Goal: Transaction & Acquisition: Subscribe to service/newsletter

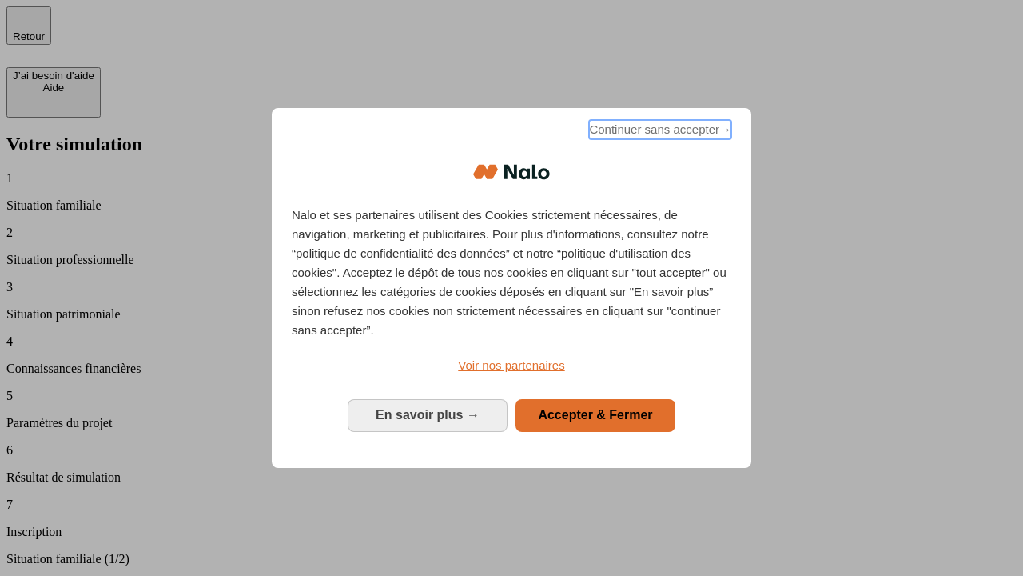
click at [659, 132] on span "Continuer sans accepter →" at bounding box center [660, 129] width 142 height 19
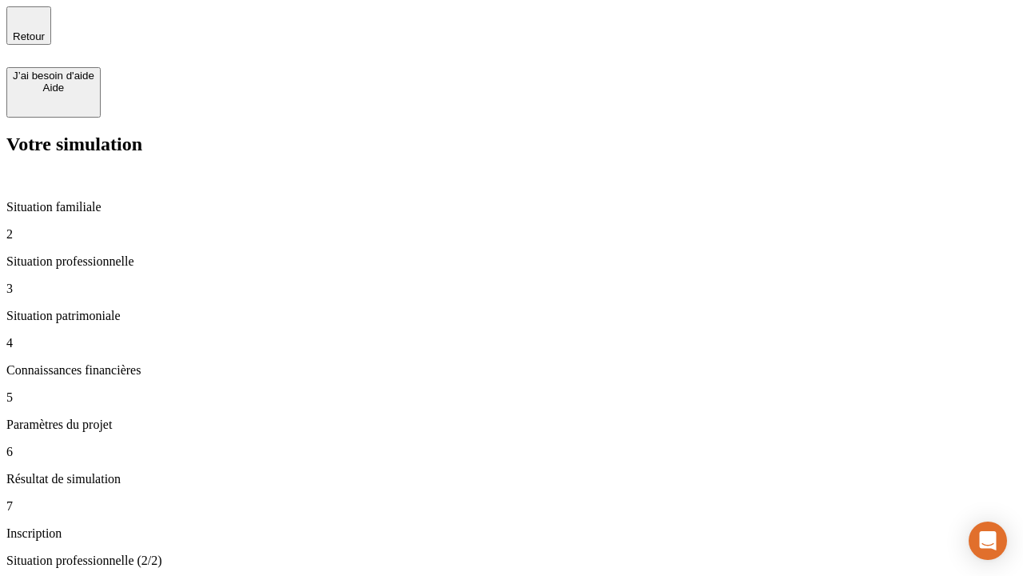
type input "30 000"
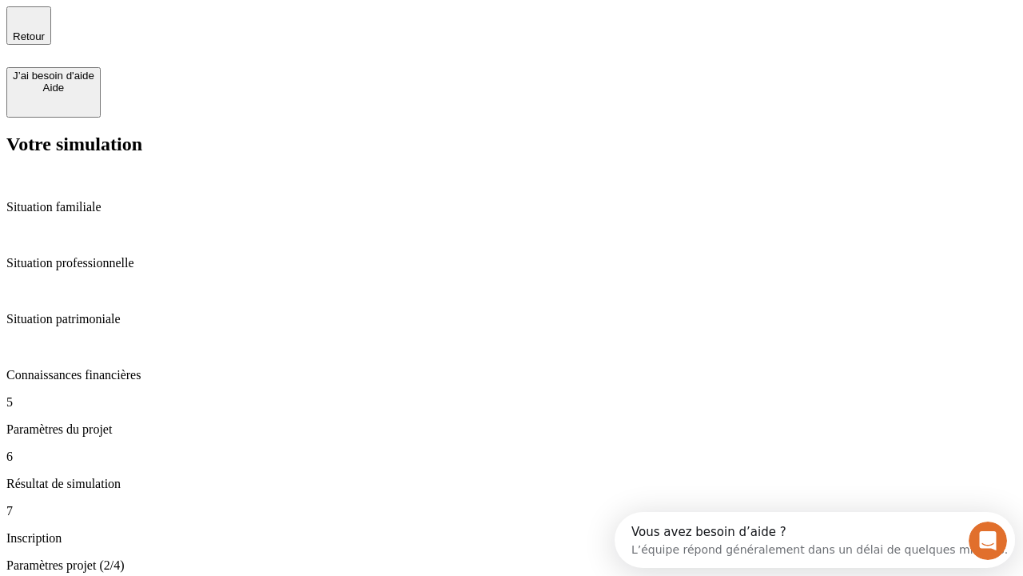
type input "25"
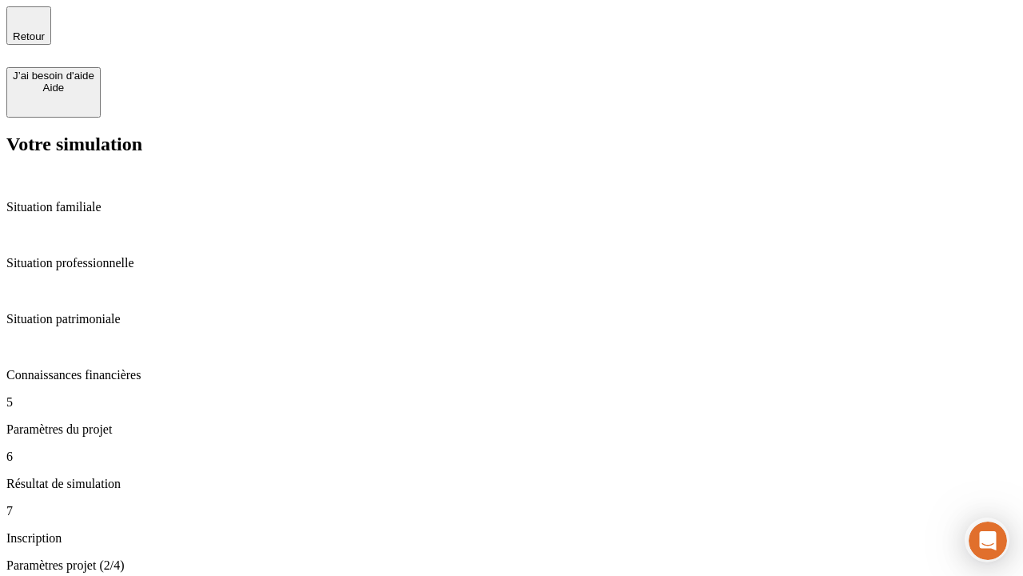
type input "64"
type input "1 000"
type input "640"
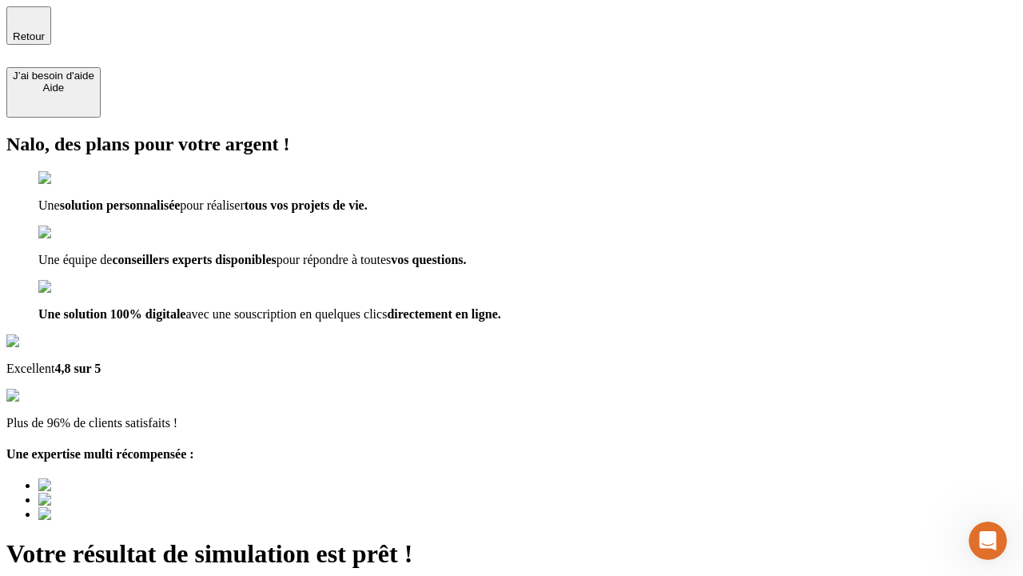
type input "[EMAIL_ADDRESS][PERSON_NAME][DOMAIN_NAME]"
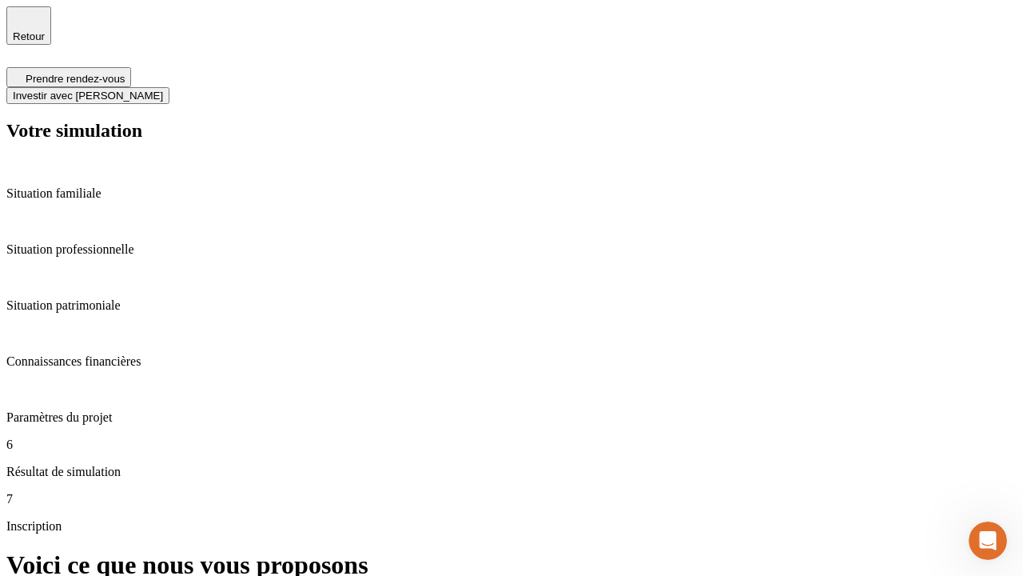
click at [163, 90] on span "Investir avec [PERSON_NAME]" at bounding box center [88, 96] width 150 height 12
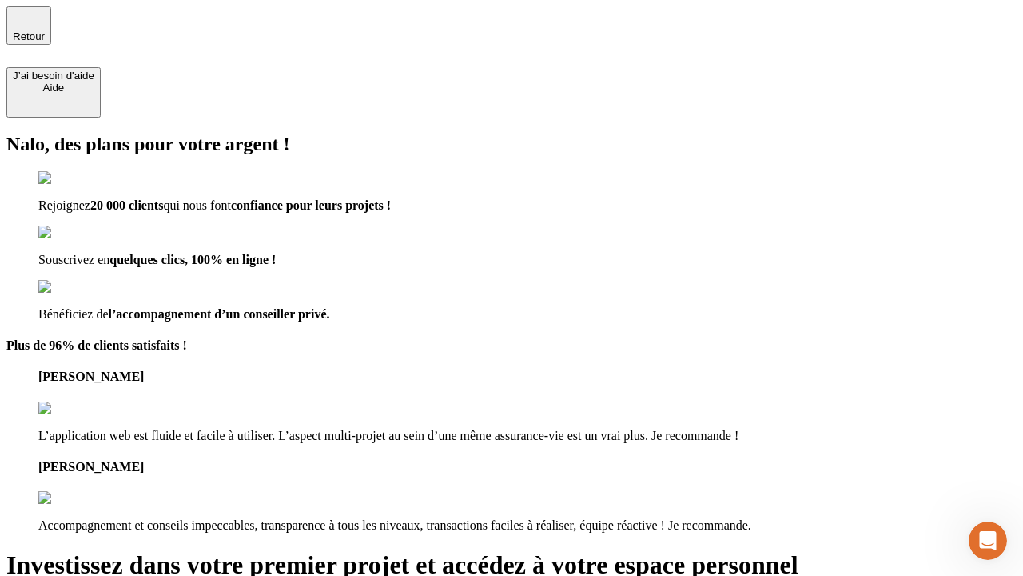
type input "[EMAIL_ADDRESS][PERSON_NAME][DOMAIN_NAME]"
